Goal: Transaction & Acquisition: Purchase product/service

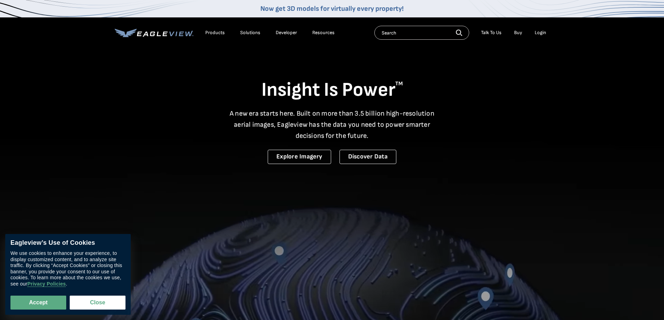
click at [542, 32] on div "Login" at bounding box center [539, 33] width 11 height 6
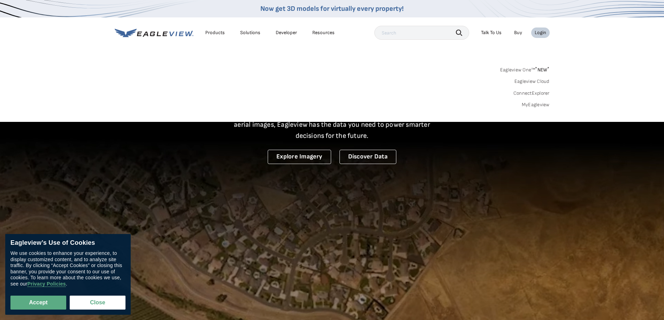
click at [515, 69] on link "Eagleview One™ * NEW *" at bounding box center [524, 69] width 49 height 8
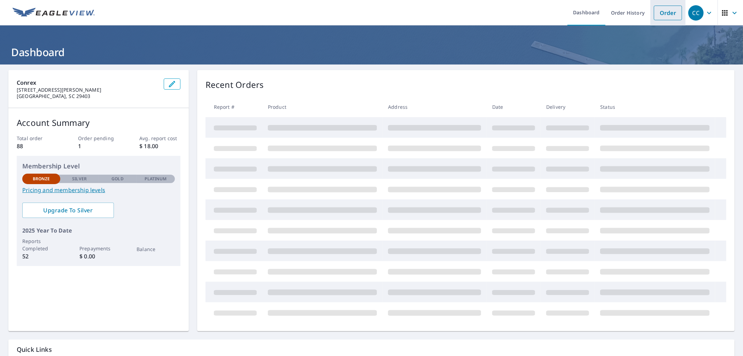
click at [659, 13] on link "Order" at bounding box center [668, 13] width 28 height 15
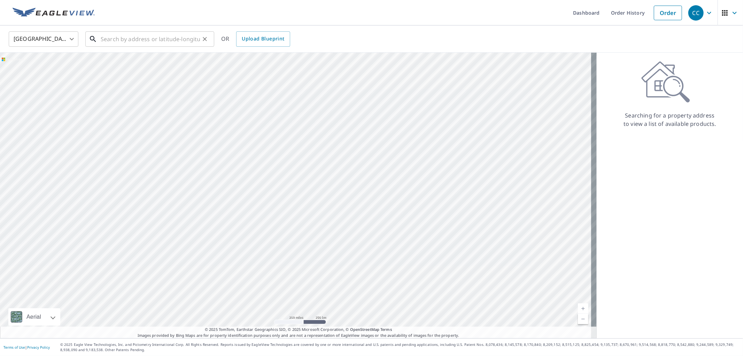
click at [138, 41] on input "text" at bounding box center [150, 39] width 99 height 20
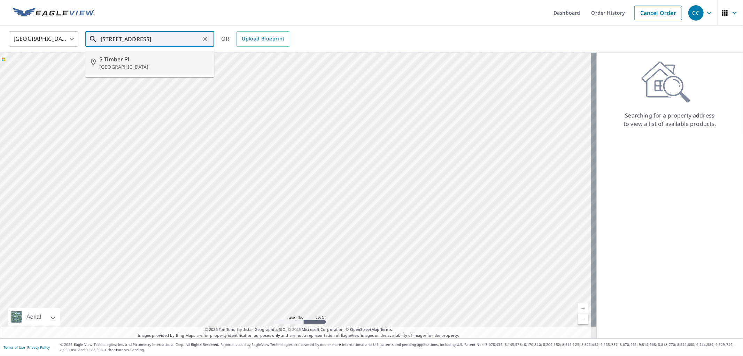
click at [129, 64] on p "[GEOGRAPHIC_DATA]" at bounding box center [153, 66] width 109 height 7
type input "[STREET_ADDRESS]"
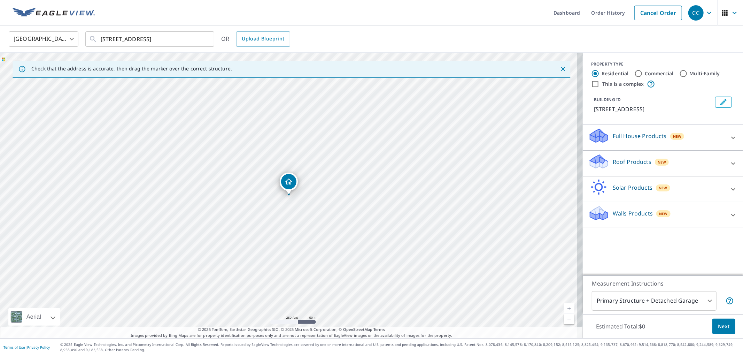
click at [623, 159] on p "Roof Products" at bounding box center [632, 161] width 39 height 8
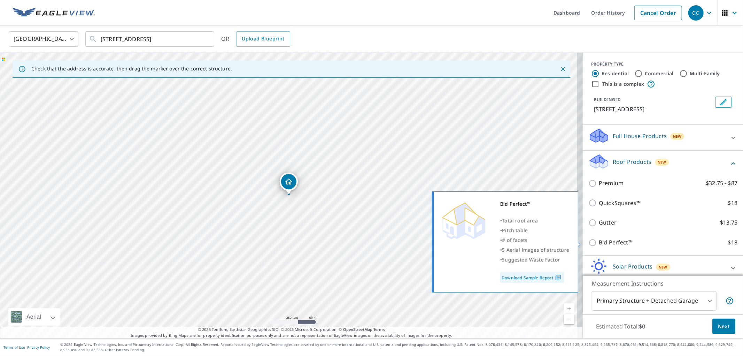
click at [605, 242] on p "Bid Perfect™" at bounding box center [616, 242] width 34 height 9
click at [599, 242] on input "Bid Perfect™ $18" at bounding box center [593, 242] width 10 height 8
checkbox input "true"
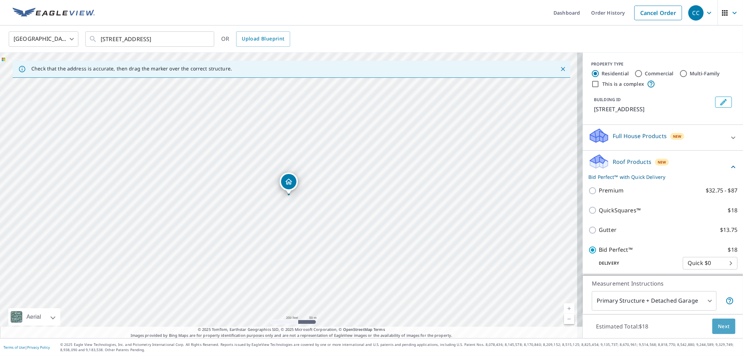
click at [718, 322] on span "Next" at bounding box center [724, 326] width 12 height 9
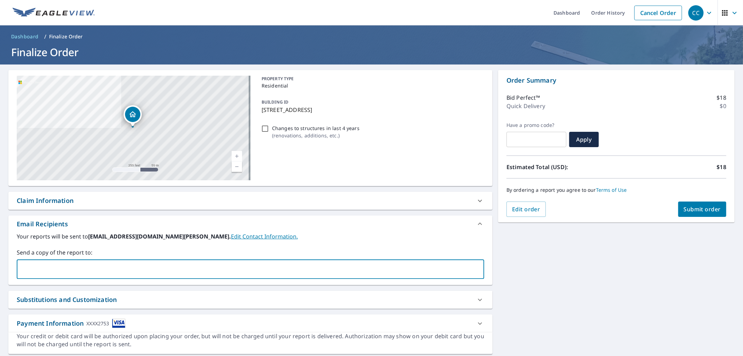
click at [79, 265] on input "text" at bounding box center [245, 268] width 451 height 13
paste input "[PERSON_NAME][EMAIL_ADDRESS][PERSON_NAME][DOMAIN_NAME]"
type input "[PERSON_NAME][EMAIL_ADDRESS][PERSON_NAME][DOMAIN_NAME]"
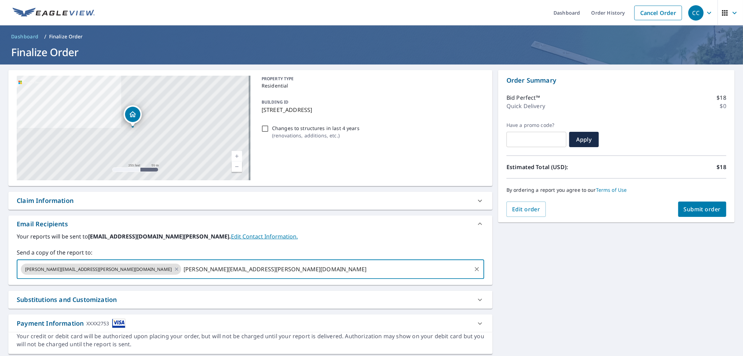
type input "[PERSON_NAME][EMAIL_ADDRESS][PERSON_NAME][DOMAIN_NAME]"
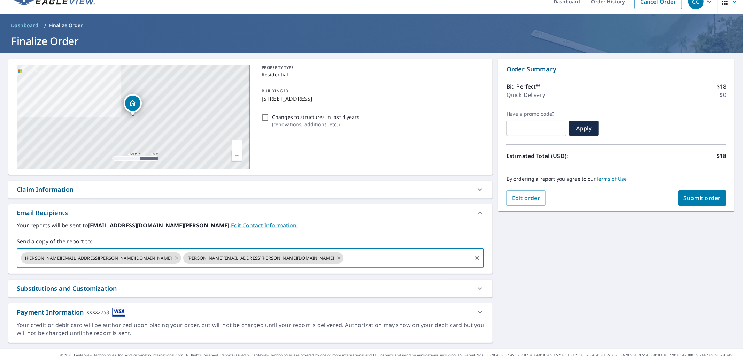
scroll to position [22, 0]
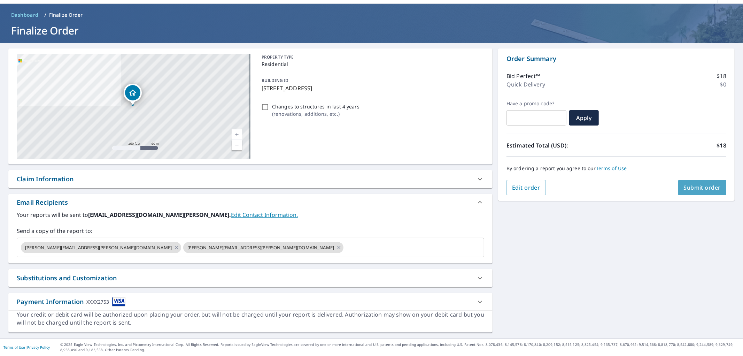
click at [704, 184] on span "Submit order" at bounding box center [702, 188] width 37 height 8
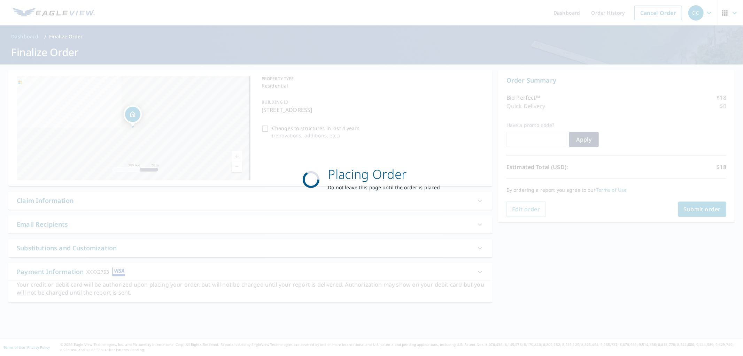
scroll to position [0, 0]
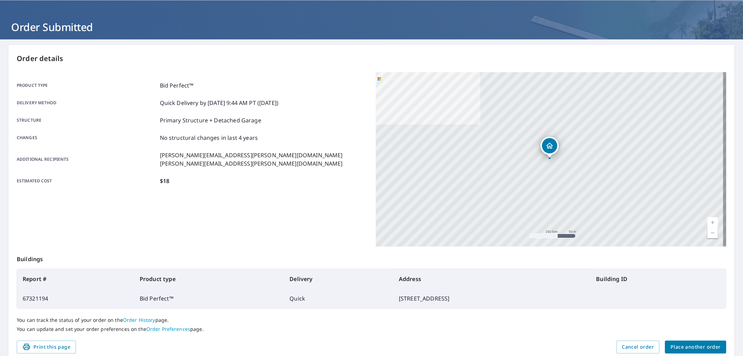
scroll to position [39, 0]
